Goal: Communication & Community: Participate in discussion

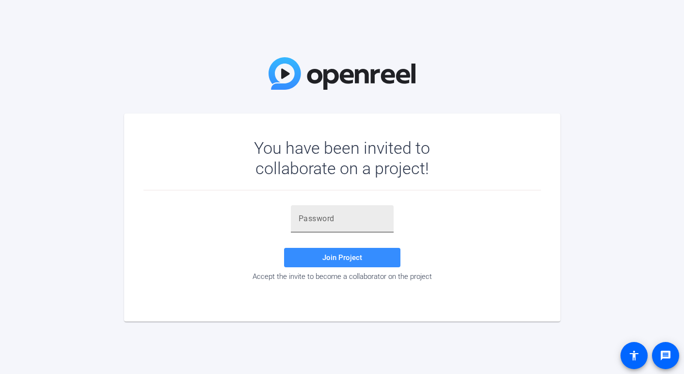
click at [327, 214] on input "text" at bounding box center [342, 219] width 87 height 12
paste input "BD%LnY"
type input "BD%LnY"
click at [314, 258] on span at bounding box center [342, 257] width 116 height 23
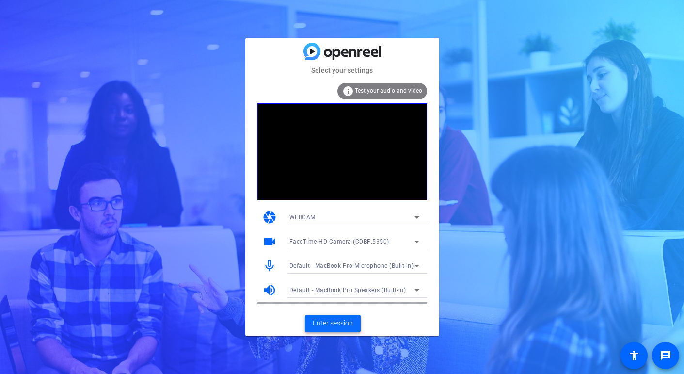
click at [333, 324] on span "Enter session" at bounding box center [333, 323] width 40 height 10
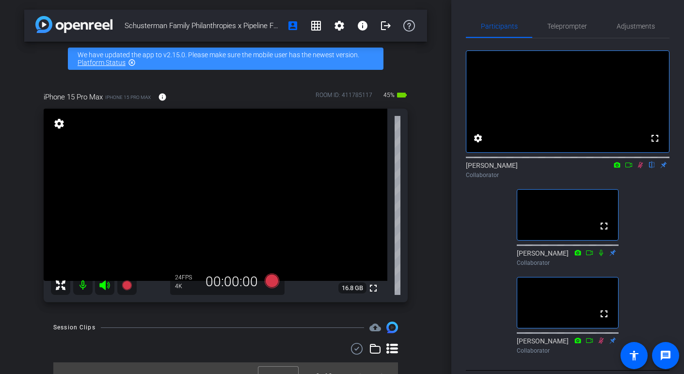
click at [640, 168] on icon at bounding box center [640, 164] width 8 height 7
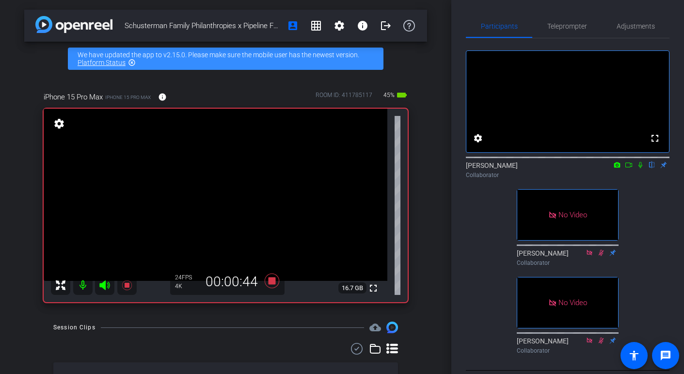
click at [630, 168] on icon at bounding box center [629, 164] width 8 height 7
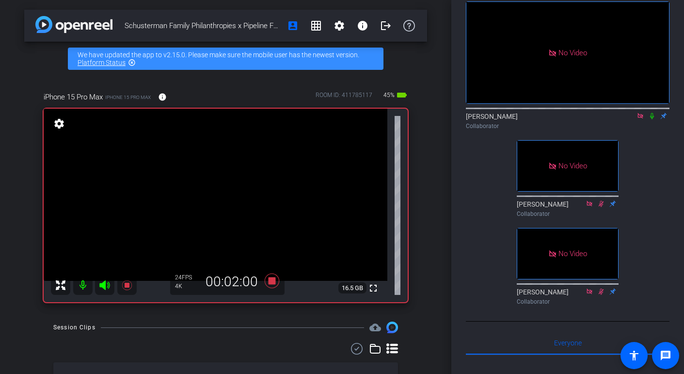
scroll to position [45, 0]
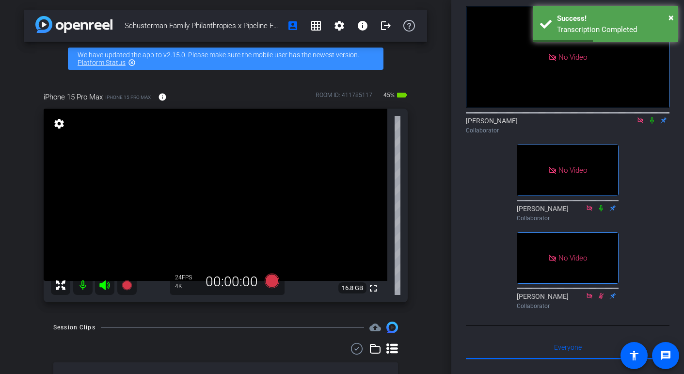
click at [640, 124] on icon at bounding box center [640, 120] width 8 height 7
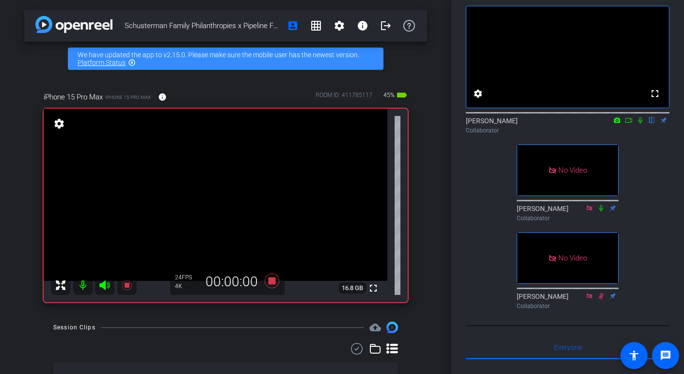
click at [631, 123] on icon at bounding box center [628, 120] width 7 height 5
click at [653, 124] on icon at bounding box center [652, 120] width 4 height 6
click at [654, 124] on icon at bounding box center [652, 120] width 8 height 7
click at [650, 124] on icon at bounding box center [652, 120] width 8 height 7
click at [651, 124] on icon at bounding box center [652, 120] width 5 height 6
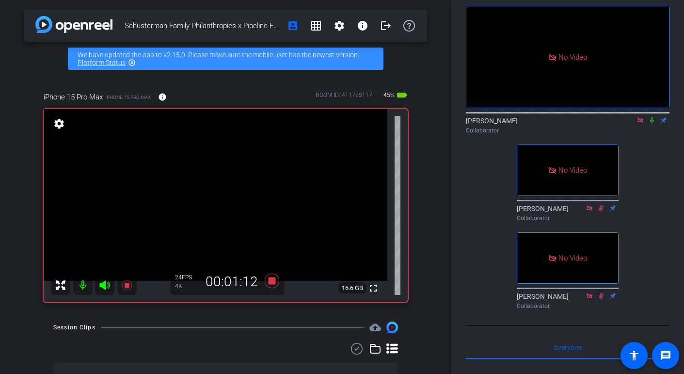
click at [652, 124] on icon at bounding box center [652, 120] width 8 height 7
click at [650, 124] on icon at bounding box center [652, 120] width 4 height 6
click at [652, 124] on icon at bounding box center [652, 120] width 8 height 7
click at [651, 124] on icon at bounding box center [652, 120] width 8 height 7
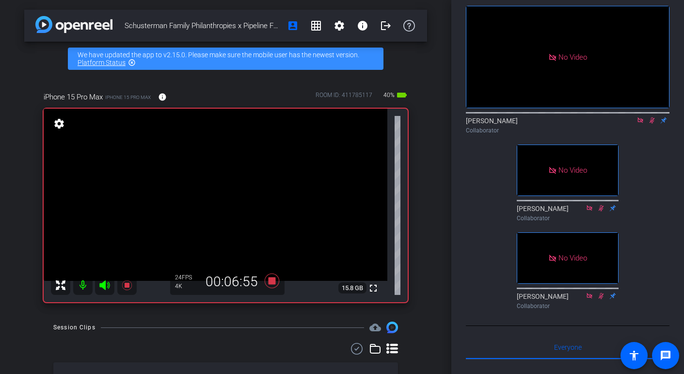
click at [654, 124] on icon at bounding box center [652, 120] width 8 height 7
click at [651, 124] on icon at bounding box center [652, 120] width 8 height 7
click at [652, 124] on icon at bounding box center [652, 120] width 5 height 6
click at [652, 124] on icon at bounding box center [652, 120] width 4 height 6
click at [654, 124] on icon at bounding box center [652, 120] width 8 height 7
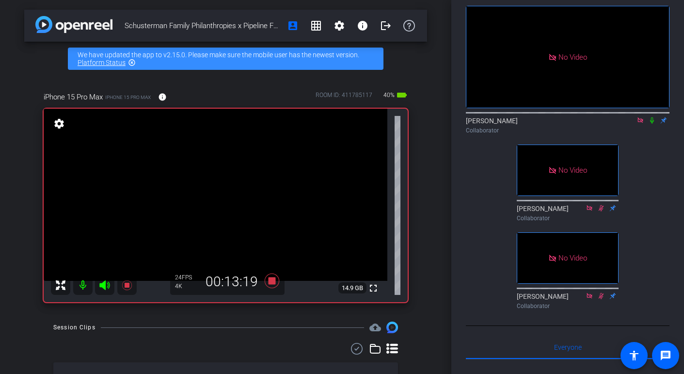
click at [651, 124] on icon at bounding box center [652, 120] width 8 height 7
click at [653, 124] on icon at bounding box center [652, 120] width 8 height 7
click at [651, 124] on icon at bounding box center [652, 120] width 4 height 6
click at [653, 124] on icon at bounding box center [652, 120] width 8 height 7
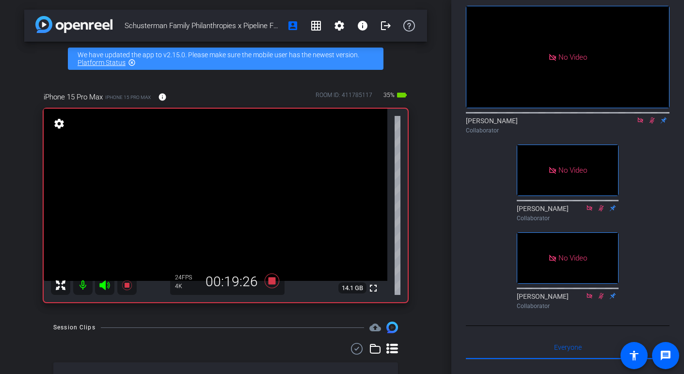
click at [654, 124] on icon at bounding box center [652, 120] width 8 height 7
click at [638, 123] on icon at bounding box center [639, 119] width 5 height 5
